Goal: Complete application form

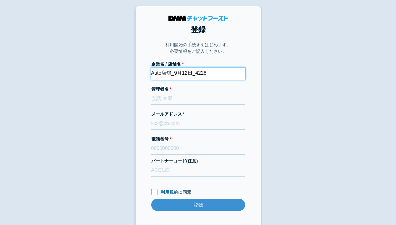
type input "Auto店舗_9月12日_4228"
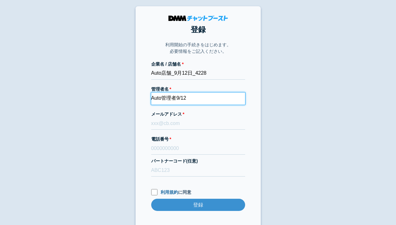
type input "Auto管理者9/12"
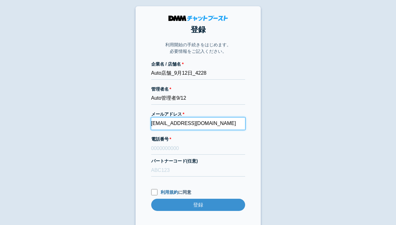
type input "[EMAIL_ADDRESS][DOMAIN_NAME]"
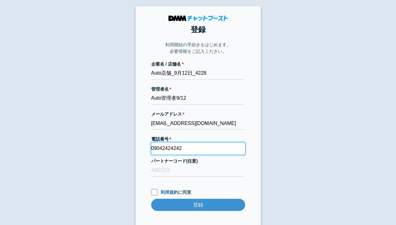
type input "09042424242"
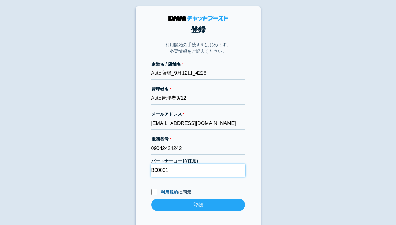
type input "B00001"
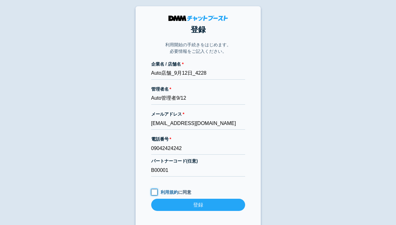
click at [154, 193] on input "利用規約 に同意" at bounding box center [154, 192] width 6 height 6
checkbox input "true"
click at [198, 206] on input "登録" at bounding box center [198, 205] width 94 height 12
